Goal: Task Accomplishment & Management: Use online tool/utility

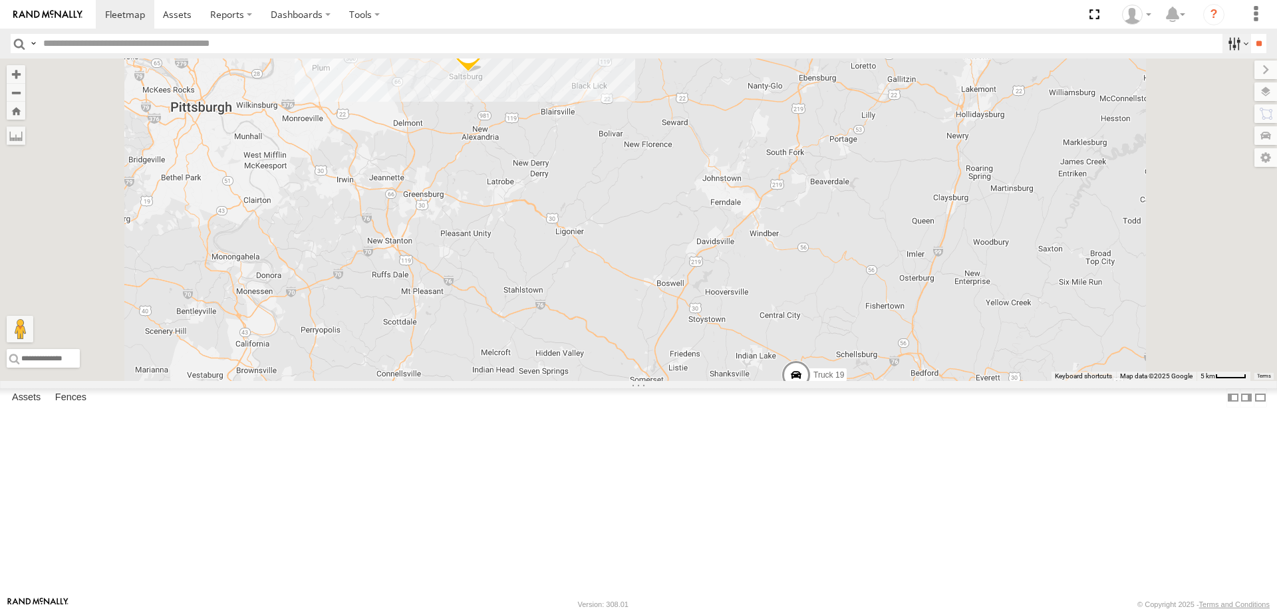
click at [1232, 43] on label at bounding box center [1236, 43] width 29 height 19
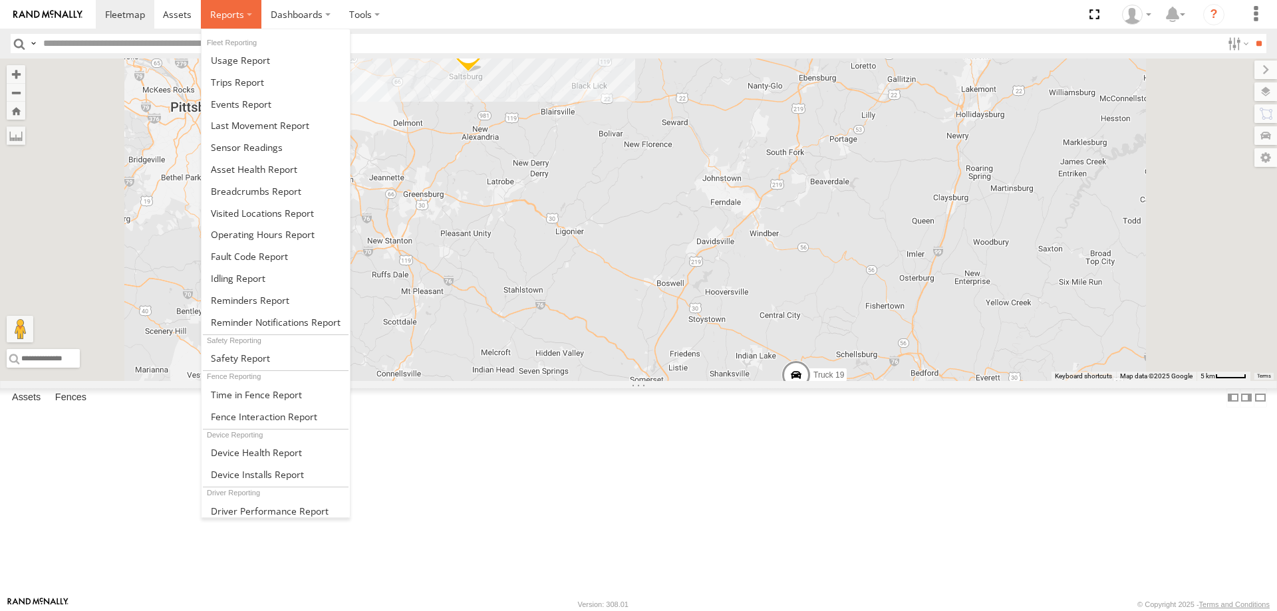
click at [223, 13] on span at bounding box center [227, 14] width 34 height 13
click at [239, 110] on span at bounding box center [241, 104] width 61 height 13
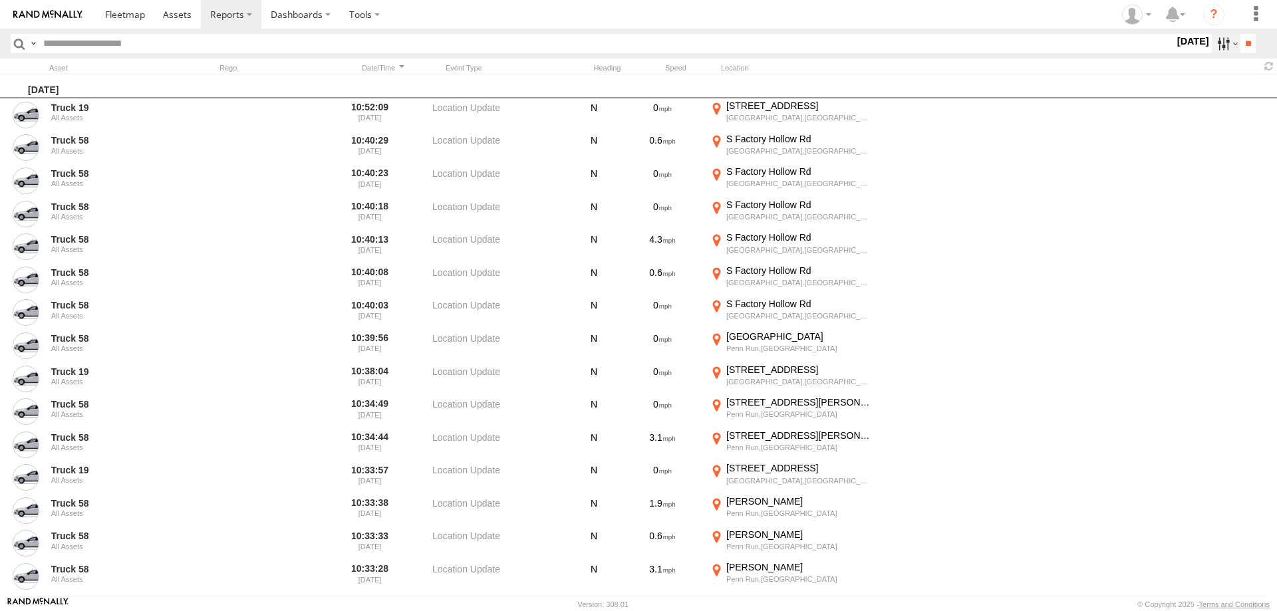
click at [1222, 48] on label at bounding box center [1226, 43] width 29 height 19
click at [0, 0] on label at bounding box center [0, 0] width 0 height 0
click at [0, 0] on span "Media" at bounding box center [0, 0] width 0 height 0
click at [0, 0] on span "Speeding" at bounding box center [0, 0] width 0 height 0
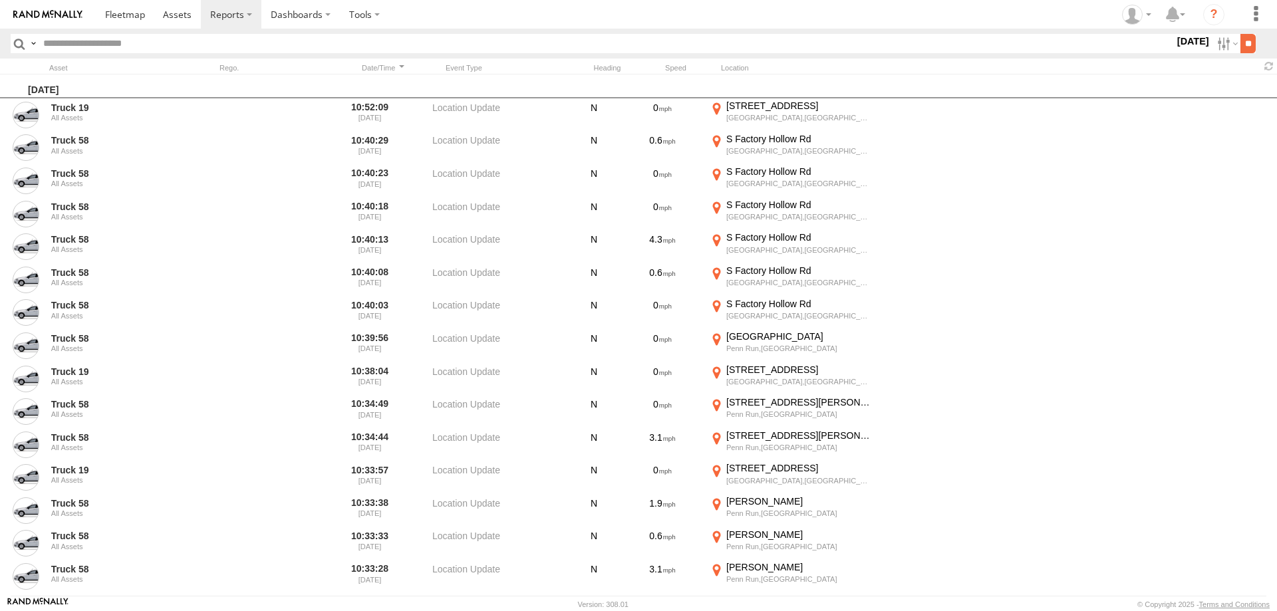
click at [1240, 35] on input "**" at bounding box center [1247, 43] width 15 height 19
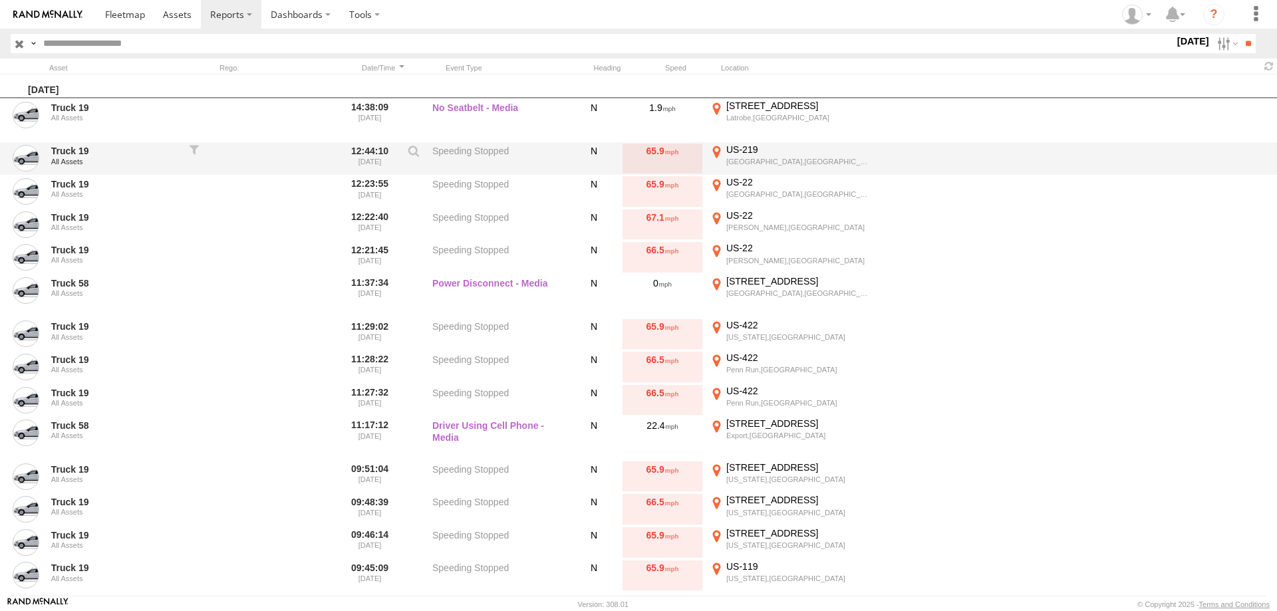
scroll to position [73, 0]
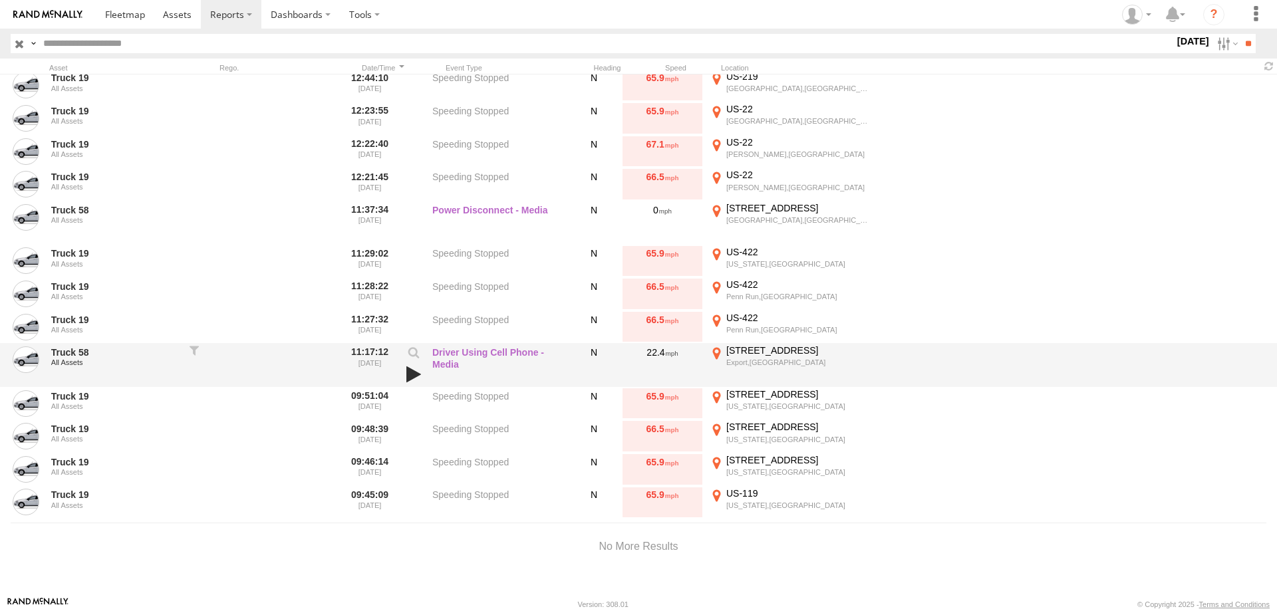
click at [410, 376] on link at bounding box center [413, 374] width 23 height 19
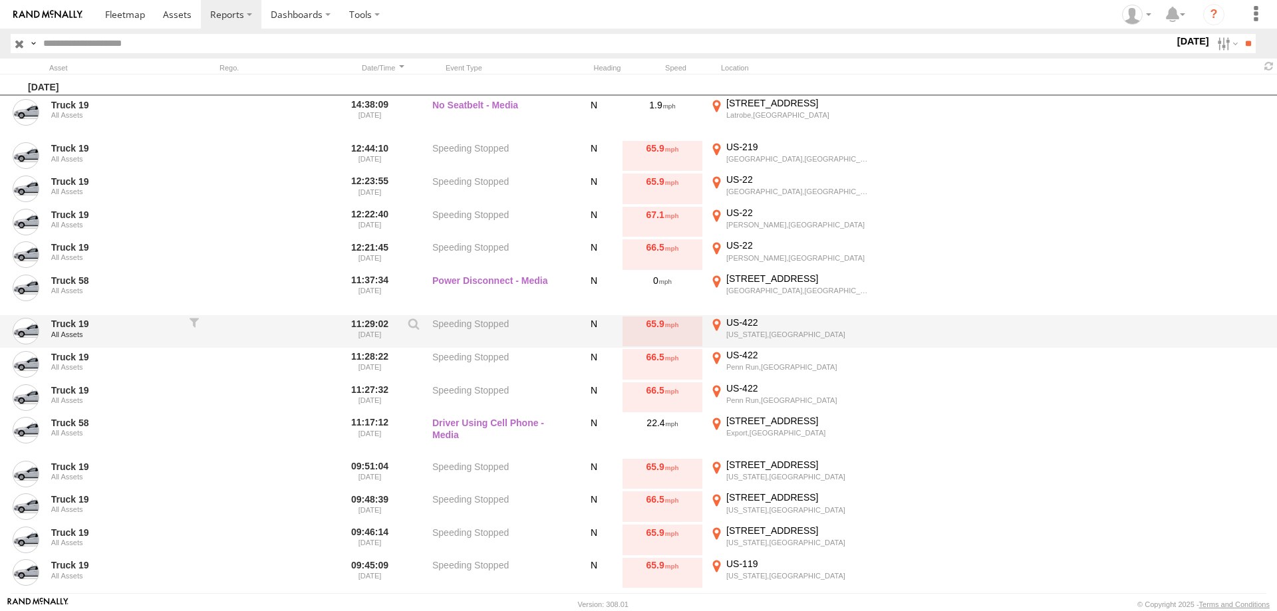
scroll to position [0, 0]
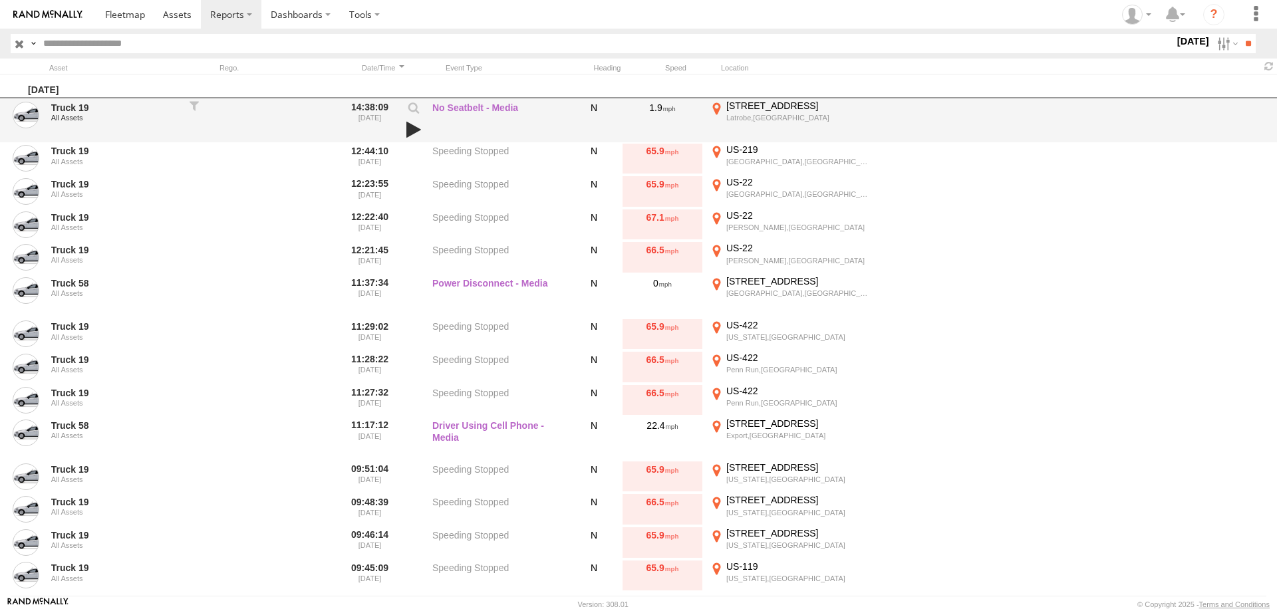
click at [413, 127] on link at bounding box center [413, 129] width 23 height 19
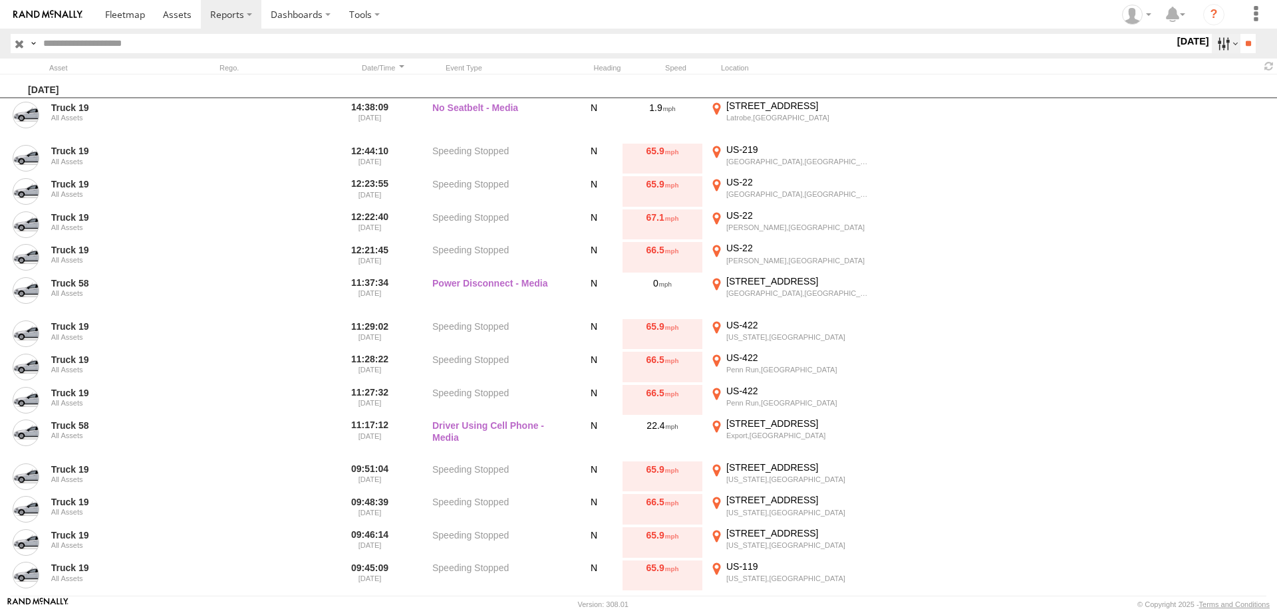
click at [1218, 42] on label at bounding box center [1226, 43] width 29 height 19
click at [0, 0] on label at bounding box center [0, 0] width 0 height 0
click at [1248, 44] on input "**" at bounding box center [1247, 43] width 15 height 19
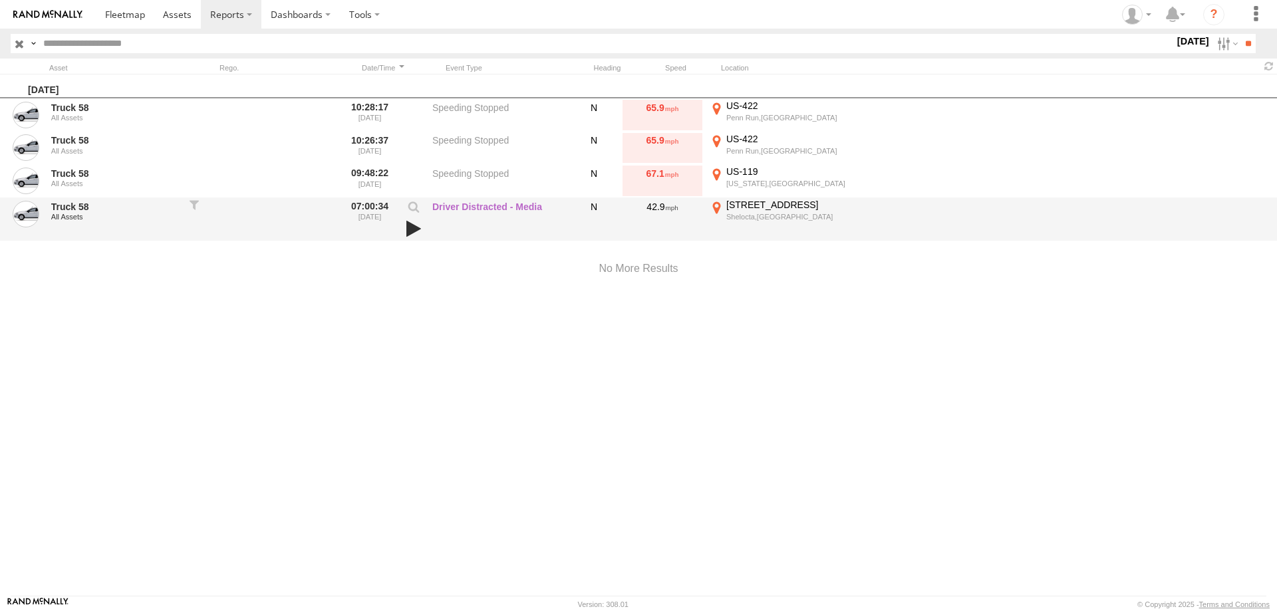
click at [412, 231] on link at bounding box center [413, 228] width 23 height 19
